Goal: Task Accomplishment & Management: Use online tool/utility

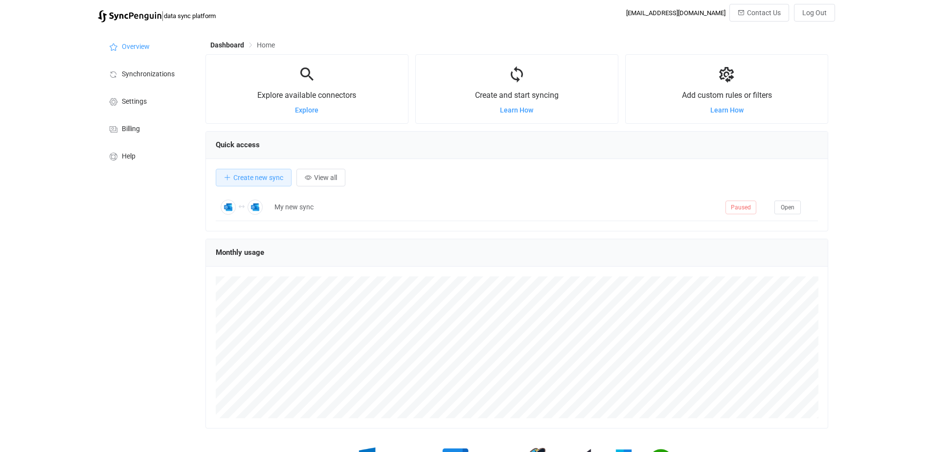
scroll to position [190, 622]
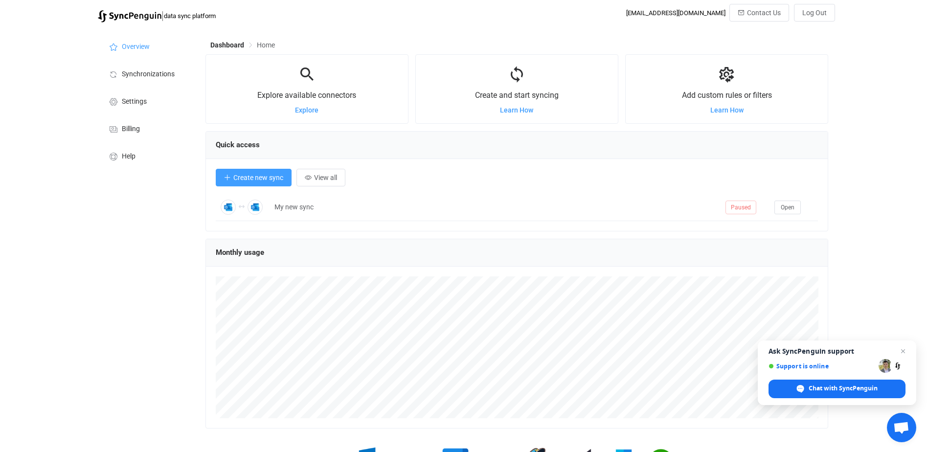
click at [260, 179] on span "Create new sync" at bounding box center [258, 178] width 50 height 8
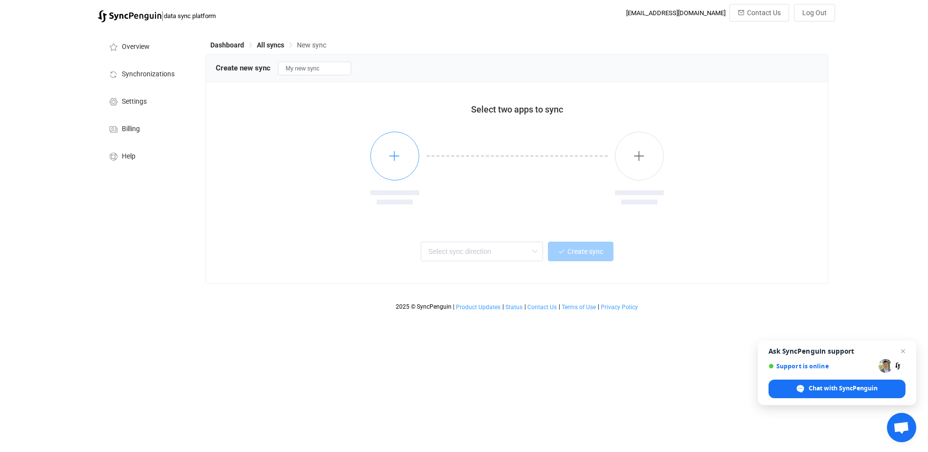
click at [398, 156] on icon "button" at bounding box center [394, 156] width 12 height 12
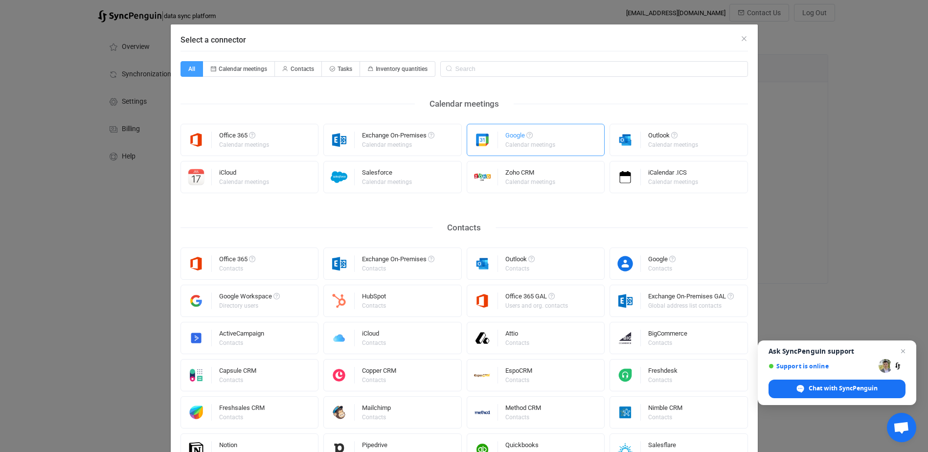
click at [544, 144] on div "Calendar meetings" at bounding box center [530, 145] width 50 height 6
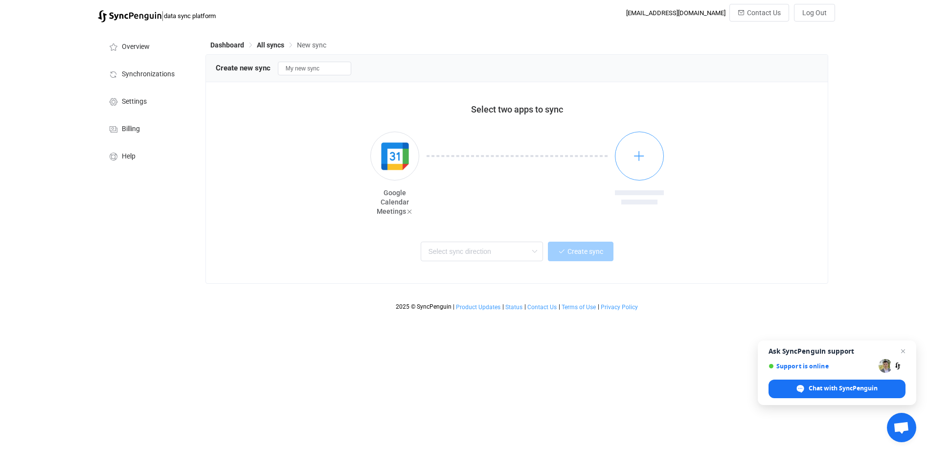
click at [629, 152] on button "button" at bounding box center [639, 156] width 49 height 49
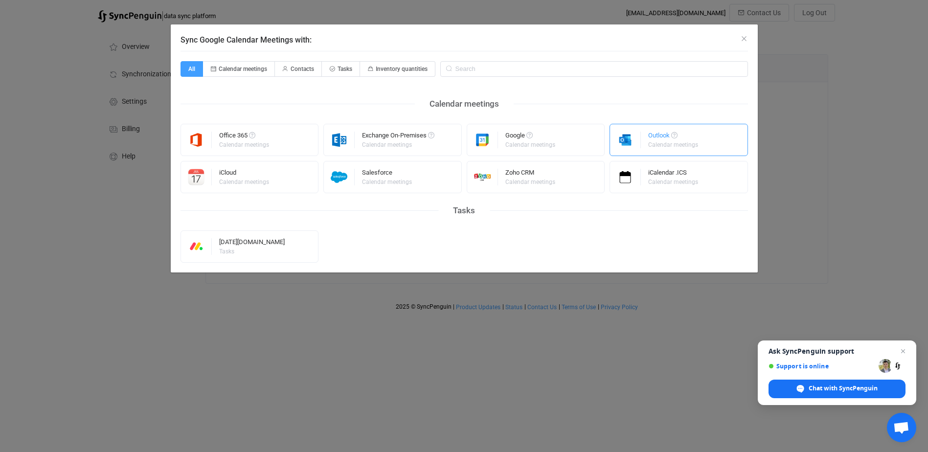
click at [688, 130] on div "Outlook Calendar meetings" at bounding box center [673, 139] width 51 height 25
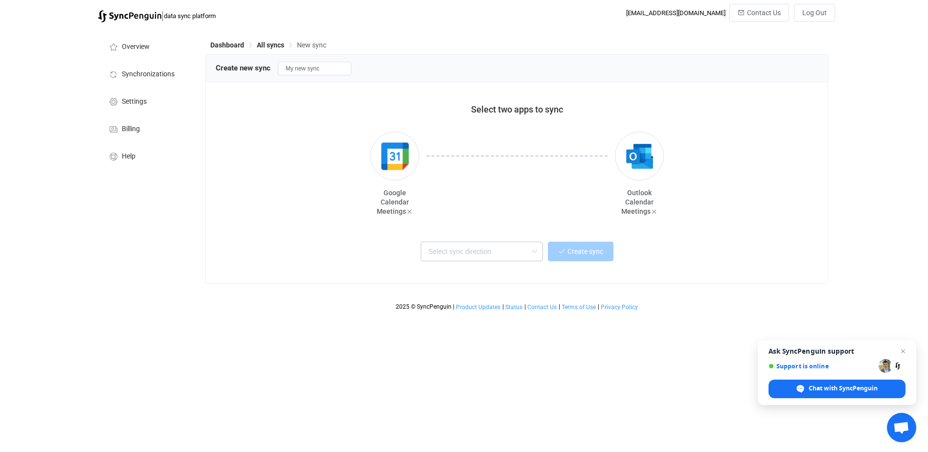
click at [532, 246] on icon at bounding box center [534, 252] width 12 height 20
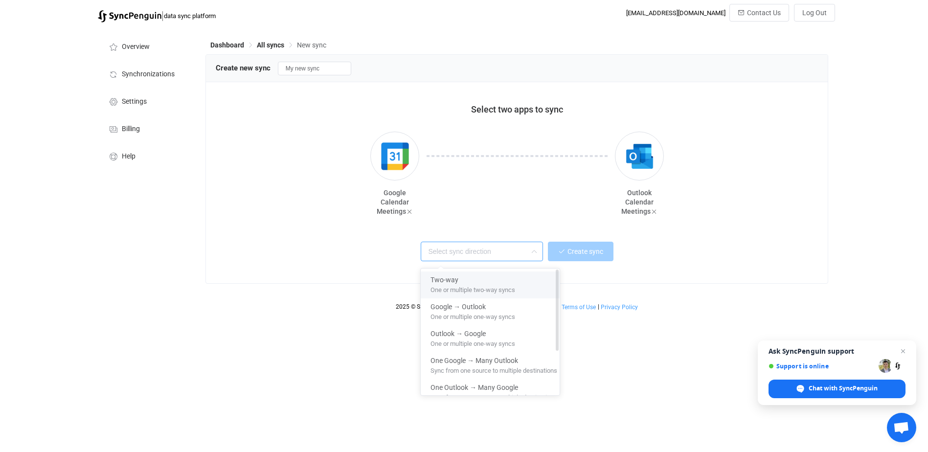
click at [452, 283] on span "One or multiple two-way syncs" at bounding box center [472, 288] width 85 height 11
type input "Two-way"
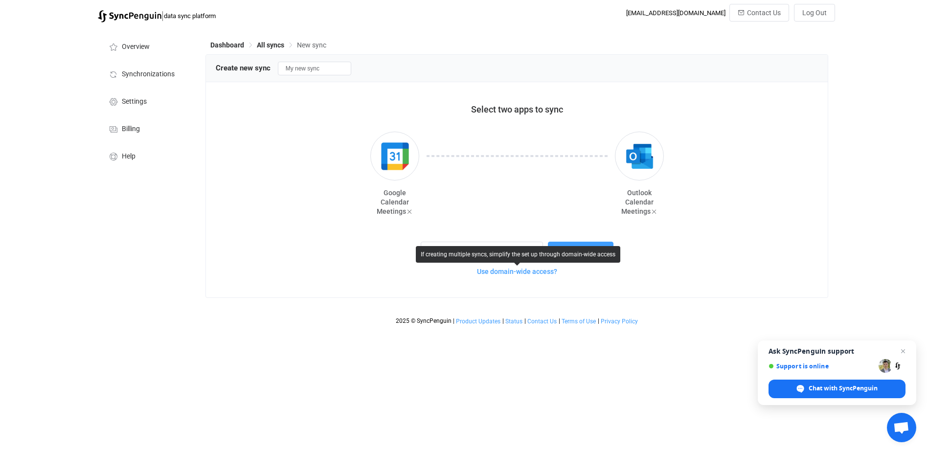
click at [525, 272] on span "Use domain-wide access?" at bounding box center [517, 271] width 80 height 8
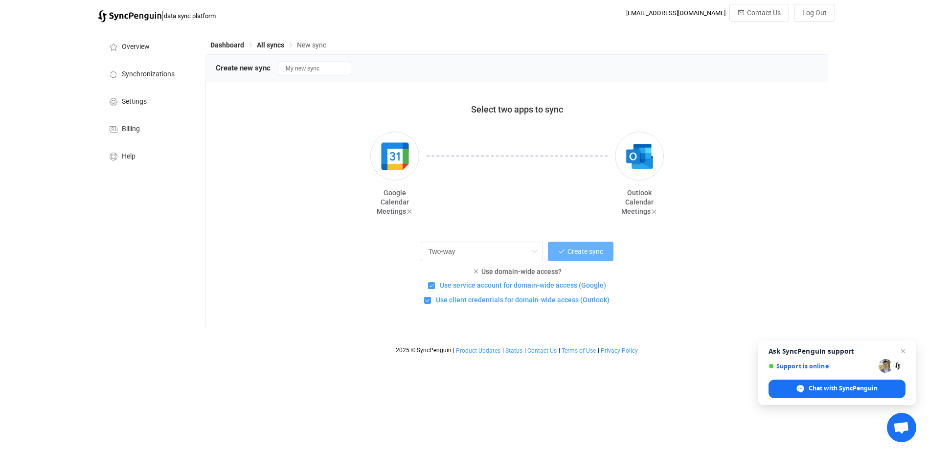
click at [574, 251] on span "Create sync" at bounding box center [585, 251] width 36 height 8
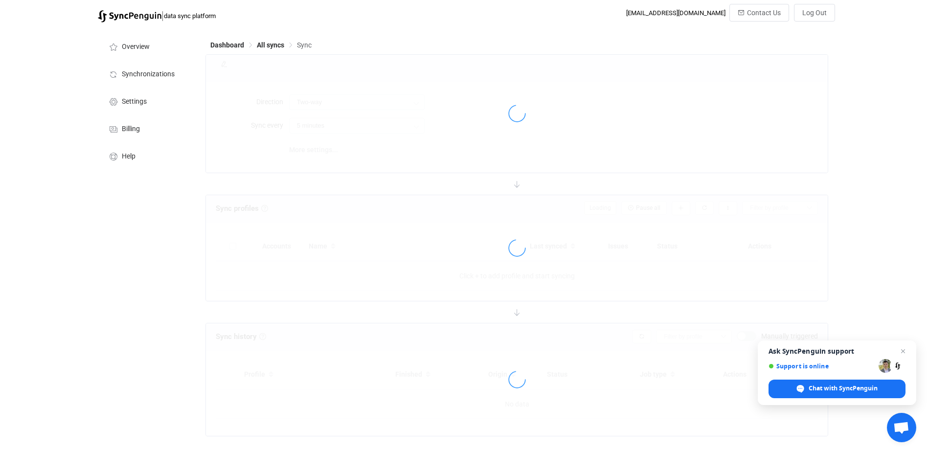
type input "10 minutes"
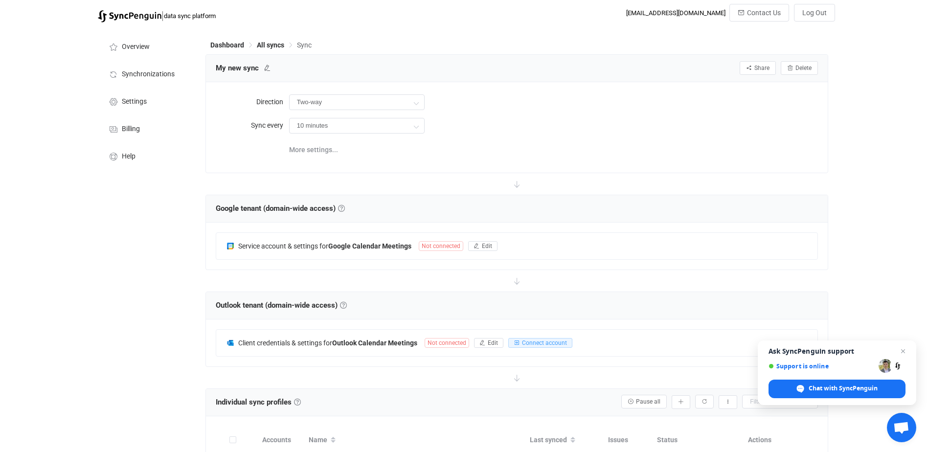
scroll to position [49, 0]
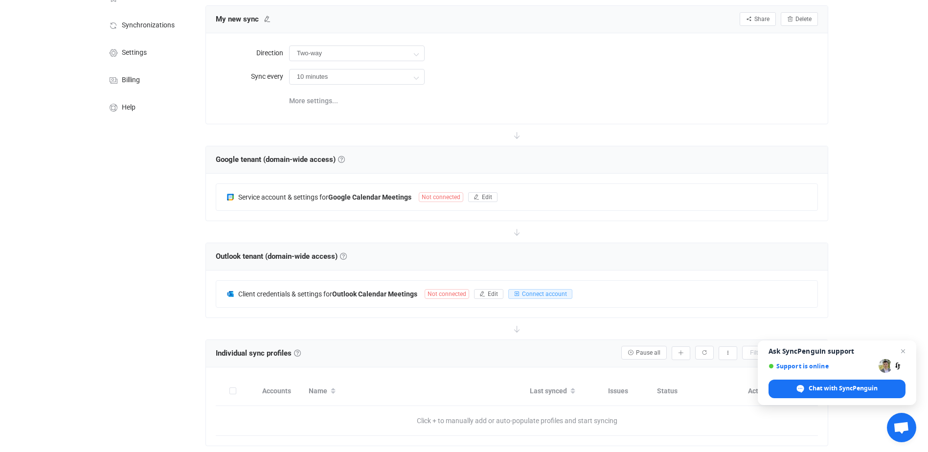
drag, startPoint x: 320, startPoint y: 197, endPoint x: 408, endPoint y: 188, distance: 88.0
click at [320, 197] on span "Service account & settings for" at bounding box center [283, 197] width 90 height 8
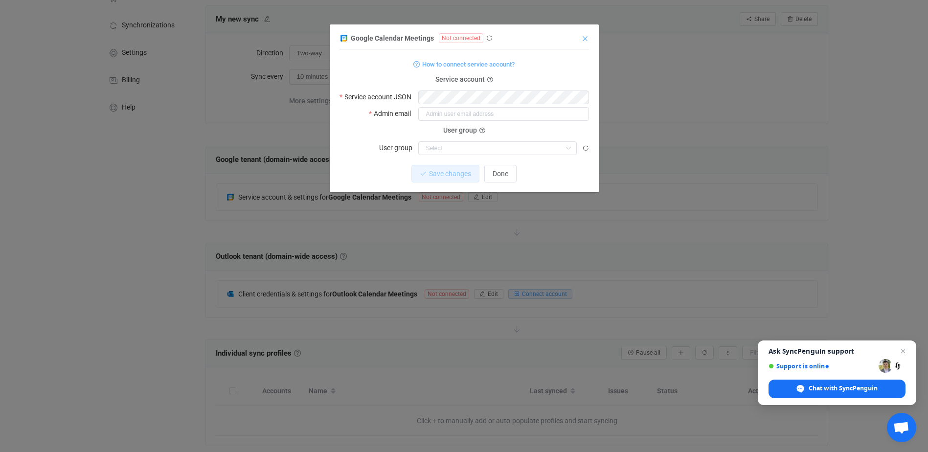
click at [581, 40] on icon "Close" at bounding box center [585, 39] width 8 height 8
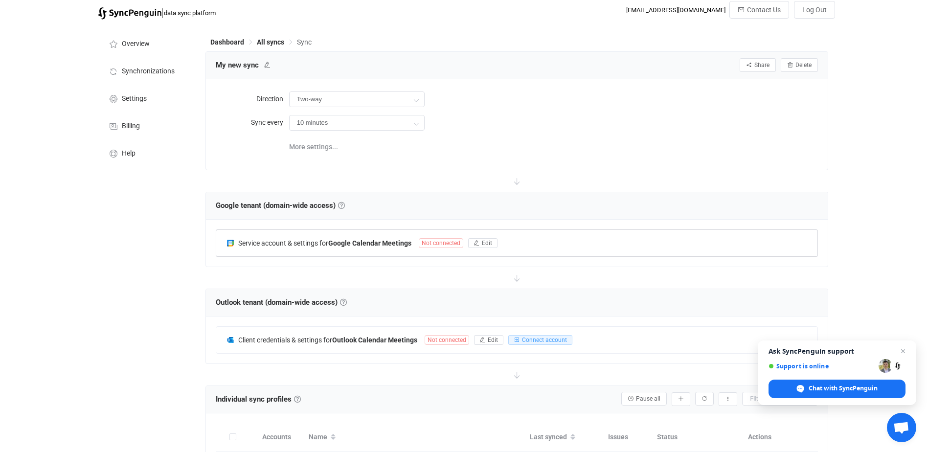
scroll to position [0, 0]
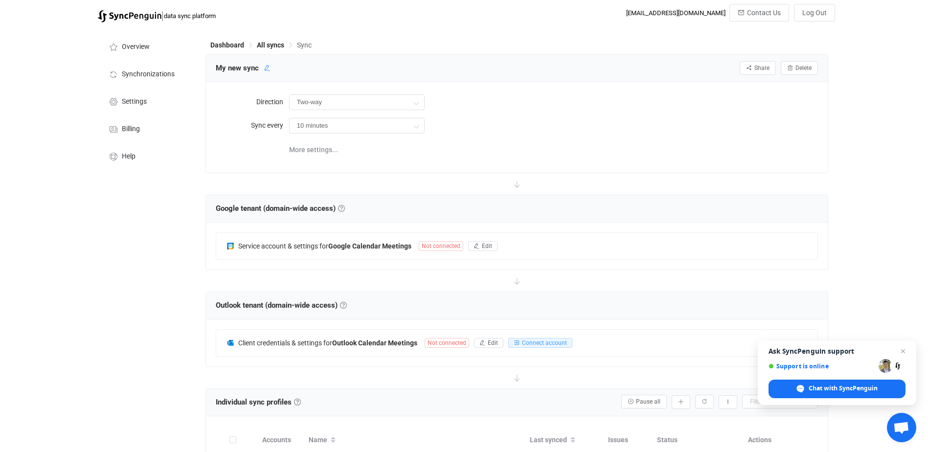
click at [266, 69] on icon at bounding box center [267, 68] width 7 height 7
drag, startPoint x: 433, startPoint y: 71, endPoint x: 427, endPoint y: 70, distance: 5.5
click at [427, 70] on div "My new sync Share Sync sharing Delete" at bounding box center [517, 68] width 602 height 15
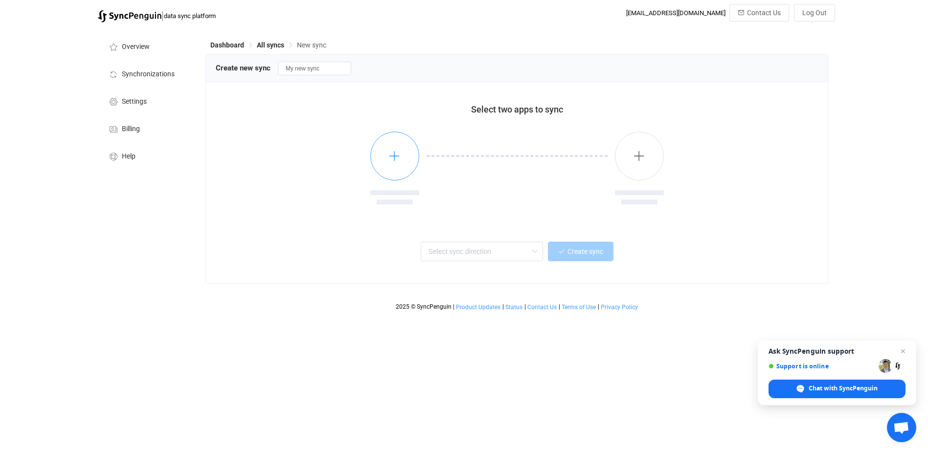
click at [384, 155] on button "button" at bounding box center [394, 156] width 49 height 49
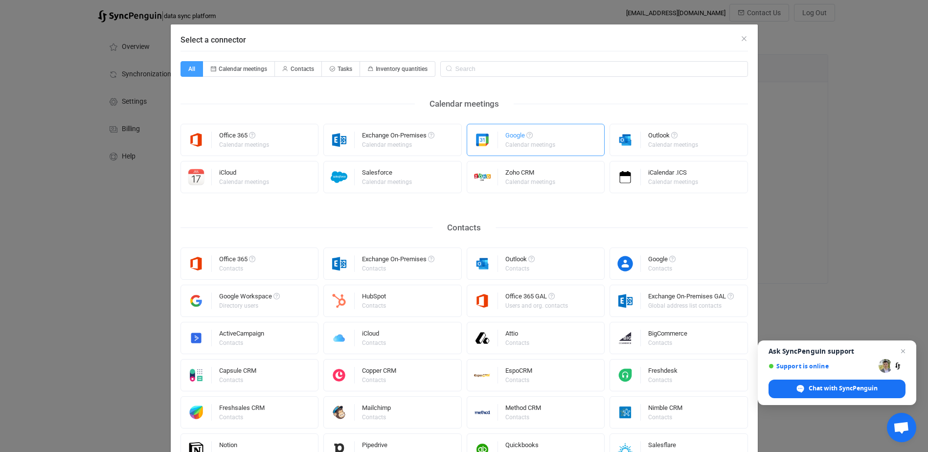
click at [517, 136] on div "Google" at bounding box center [530, 137] width 51 height 10
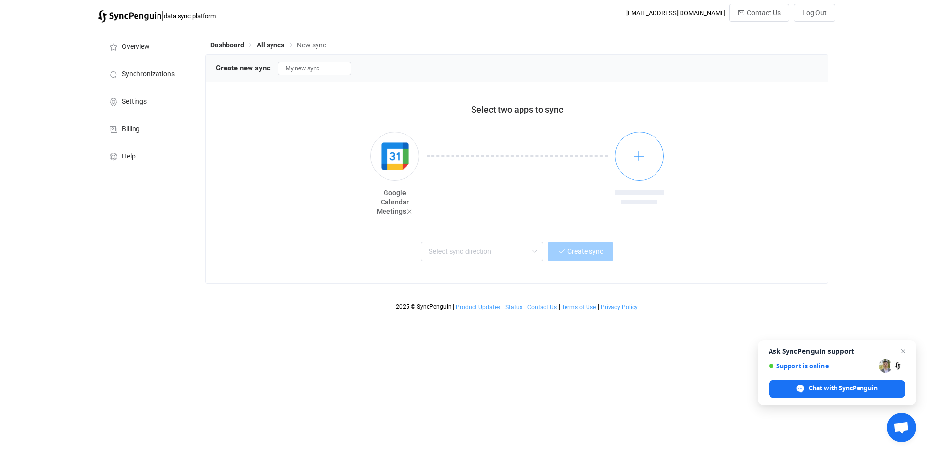
click at [643, 155] on icon "button" at bounding box center [639, 156] width 12 height 12
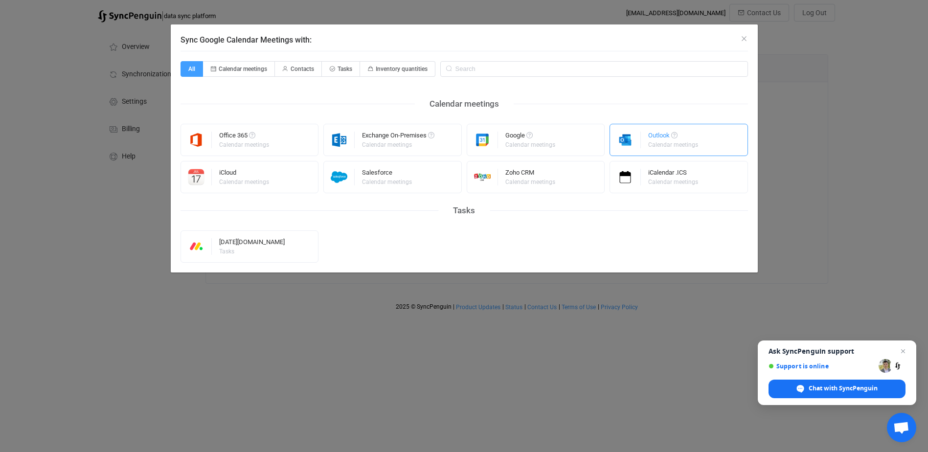
click at [666, 139] on div "Outlook" at bounding box center [673, 137] width 51 height 10
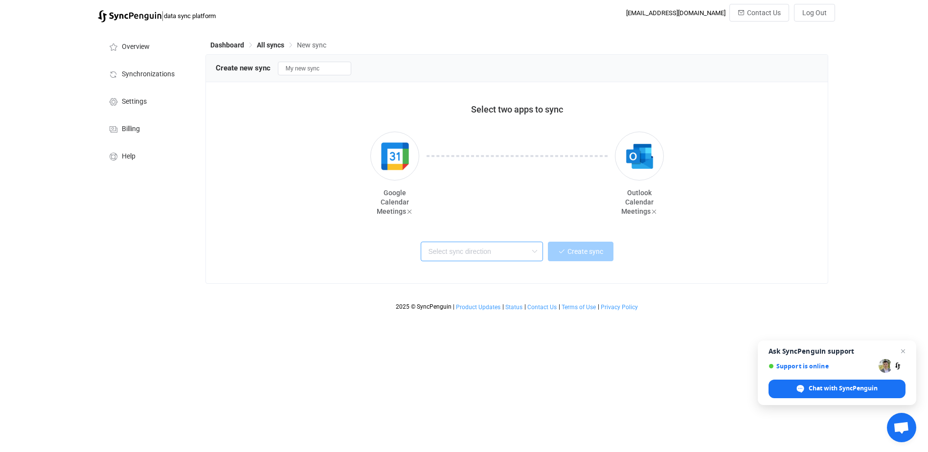
click at [542, 253] on input "text" at bounding box center [482, 252] width 122 height 20
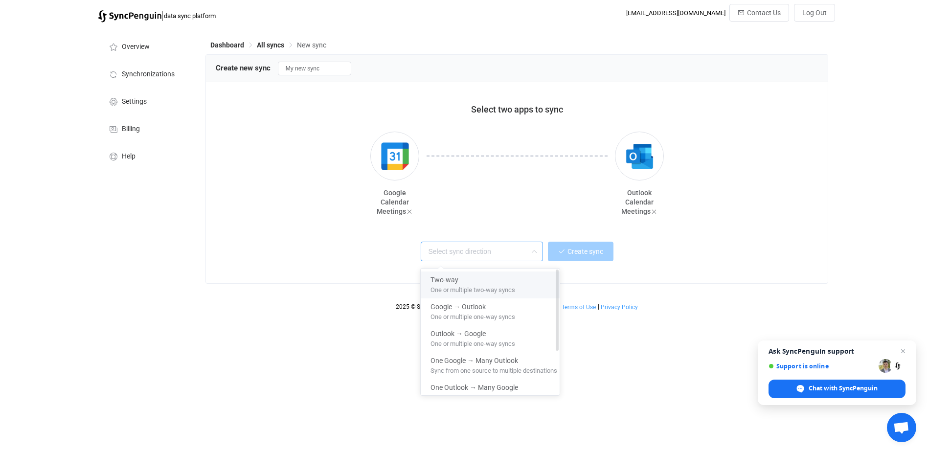
click at [475, 287] on span "One or multiple two-way syncs" at bounding box center [472, 288] width 85 height 11
type input "Two-way"
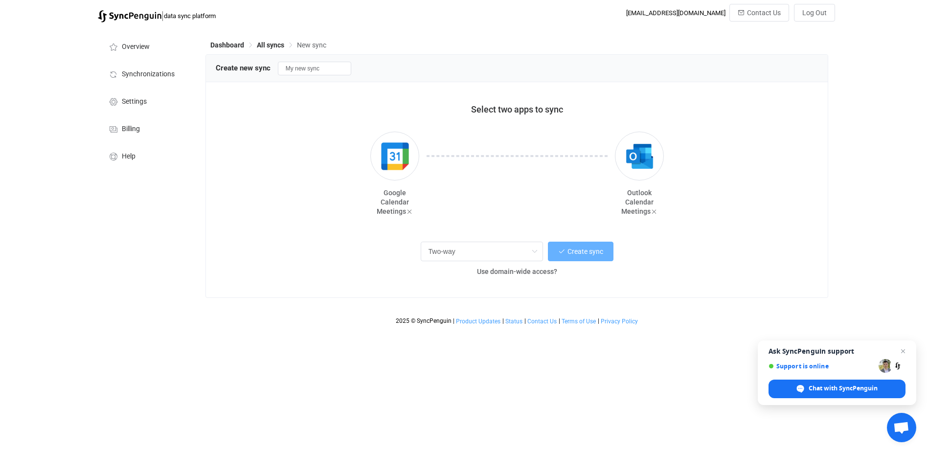
click at [593, 253] on span "Create sync" at bounding box center [585, 251] width 36 height 8
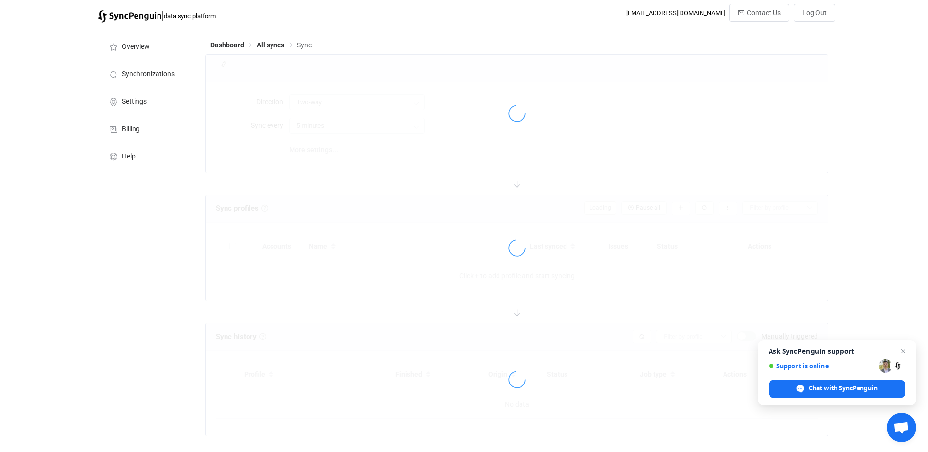
type input "10 minutes"
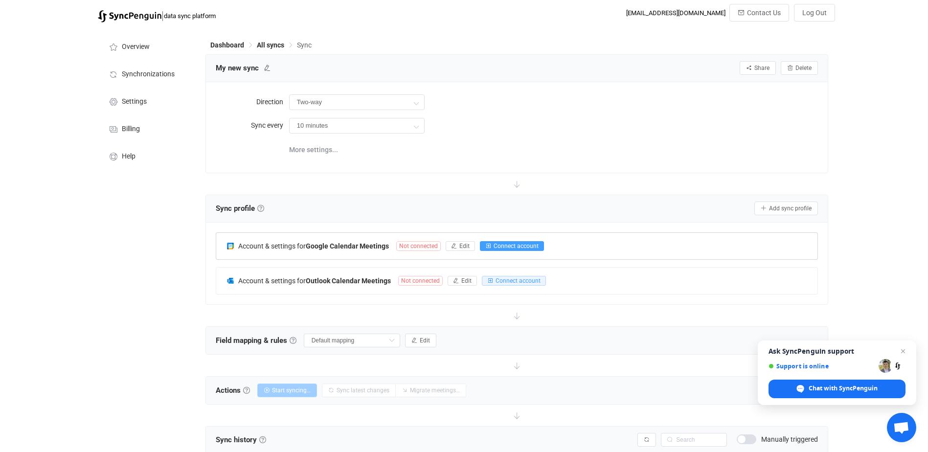
click at [524, 244] on span "Connect account" at bounding box center [515, 246] width 45 height 7
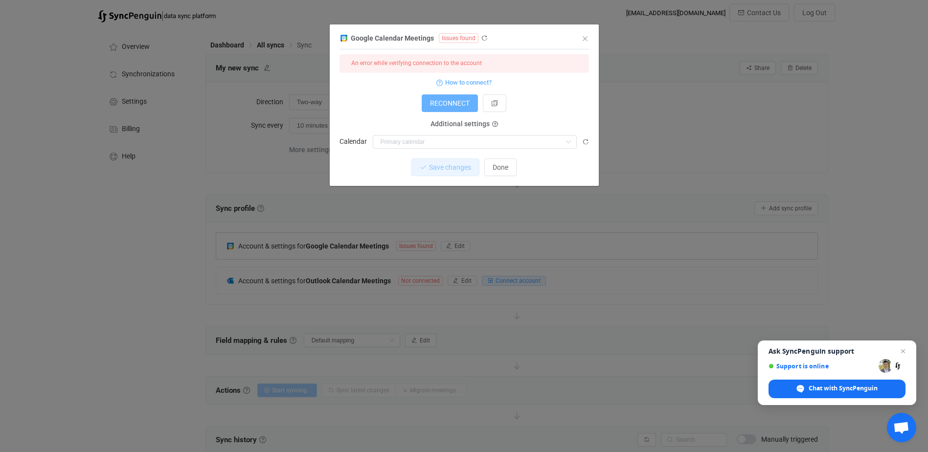
click at [443, 103] on span "RECONNECT" at bounding box center [450, 103] width 40 height 8
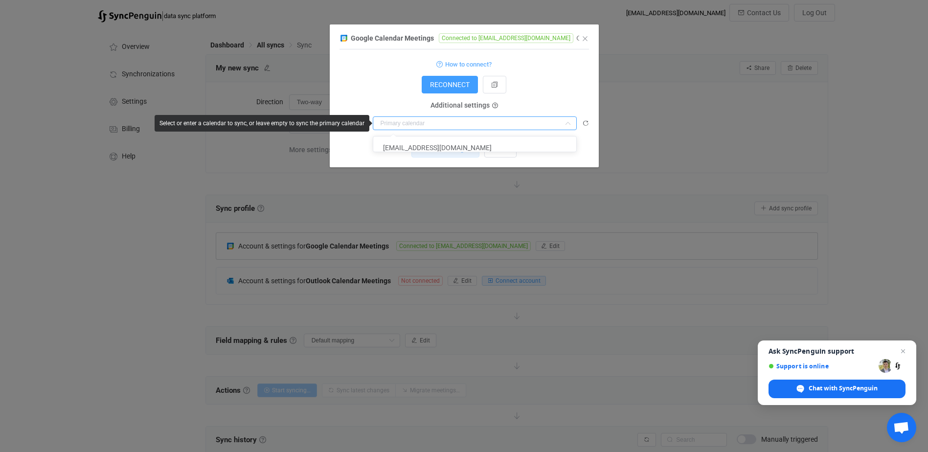
click at [517, 126] on input "dialog" at bounding box center [475, 123] width 204 height 14
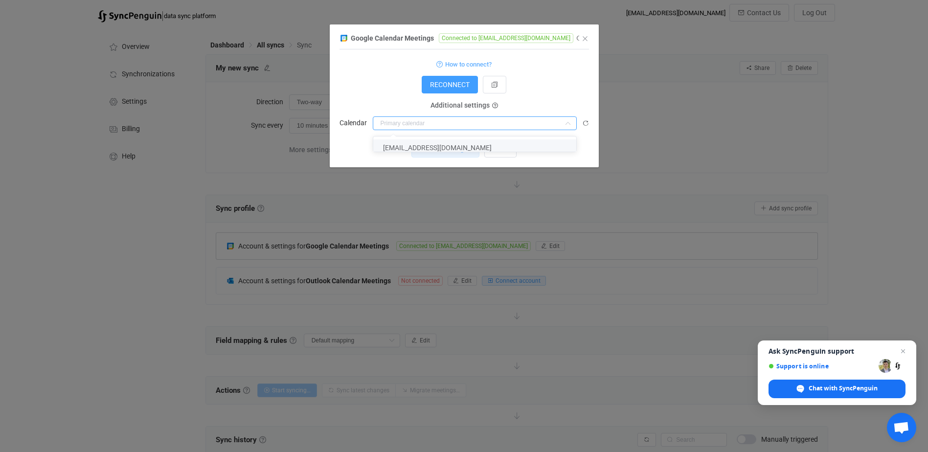
click at [507, 146] on li "mrbille1977@gmail.com" at bounding box center [478, 147] width 210 height 17
type input "mrbille1977@gmail.com"
click at [440, 148] on span "Save changes" at bounding box center [442, 149] width 42 height 8
click at [505, 148] on span "Done" at bounding box center [500, 149] width 16 height 8
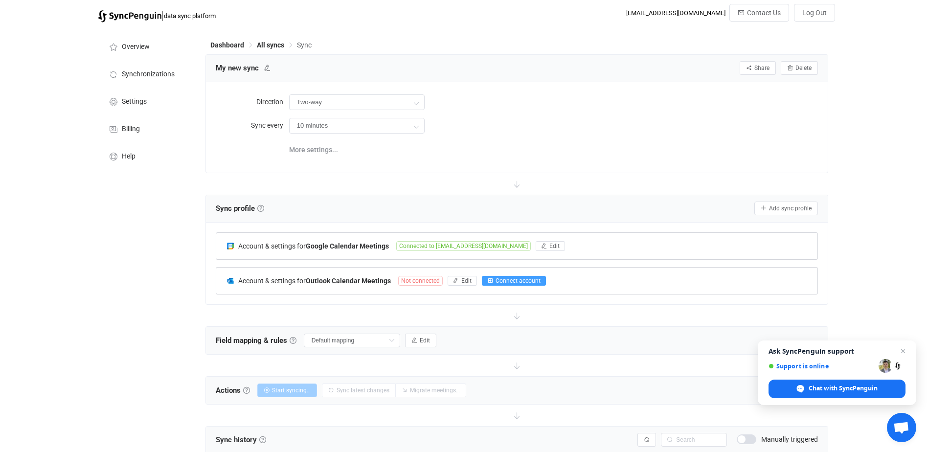
click at [525, 277] on span "Connect account" at bounding box center [517, 280] width 45 height 7
